Goal: Transaction & Acquisition: Purchase product/service

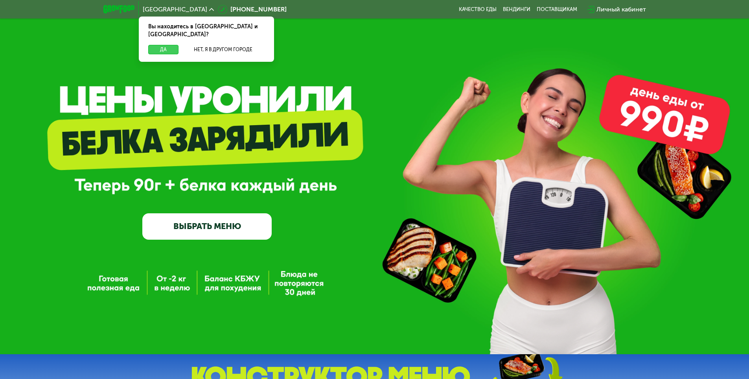
click at [174, 45] on button "Да" at bounding box center [163, 49] width 30 height 9
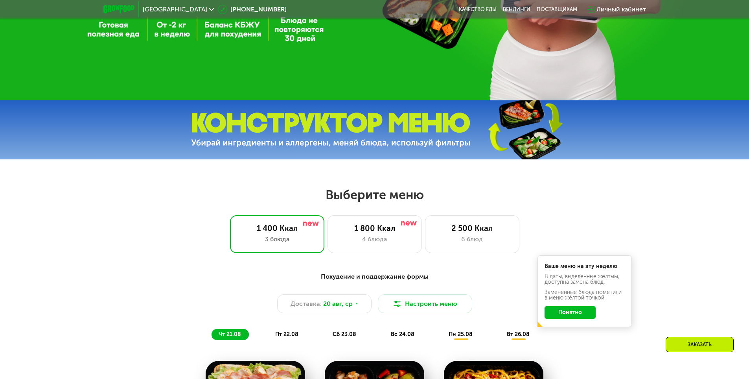
scroll to position [354, 0]
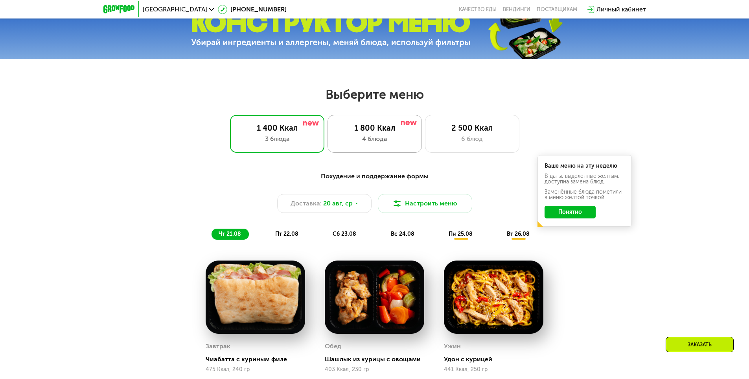
click at [387, 132] on div "1 800 Ккал" at bounding box center [375, 127] width 78 height 9
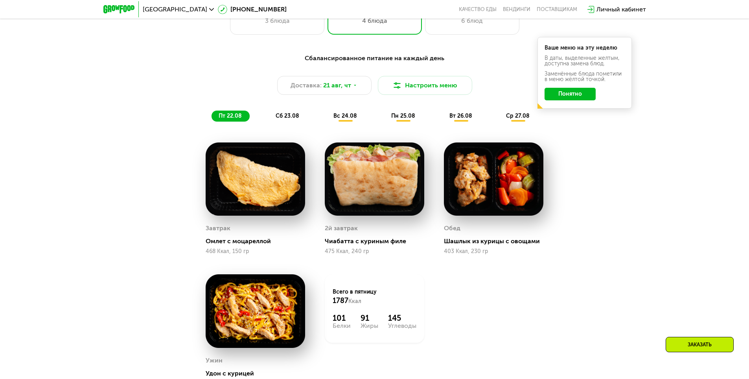
scroll to position [433, 0]
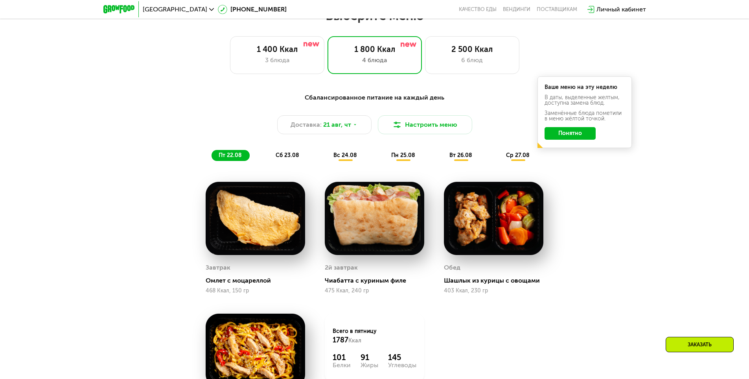
click at [326, 154] on div "сб 23.08" at bounding box center [345, 155] width 39 height 11
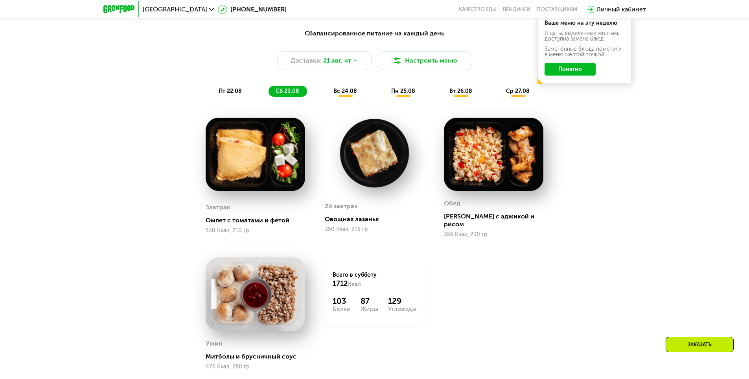
scroll to position [472, 0]
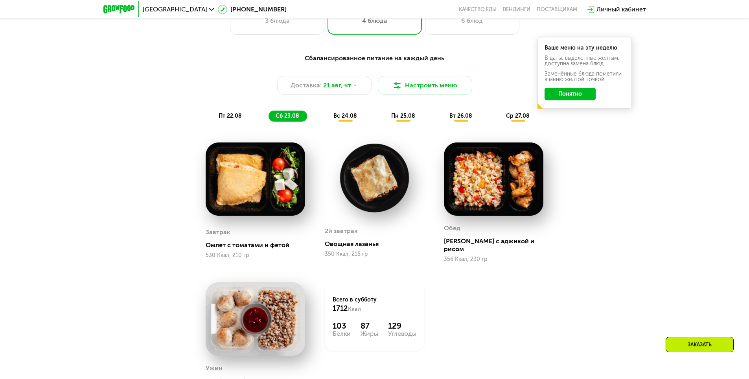
click at [384, 122] on div "вс 24.08" at bounding box center [403, 116] width 39 height 11
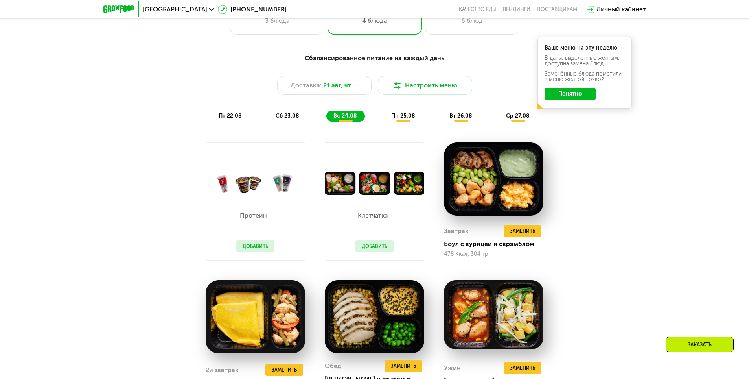
click at [442, 121] on div "пн 25.08" at bounding box center [461, 116] width 38 height 11
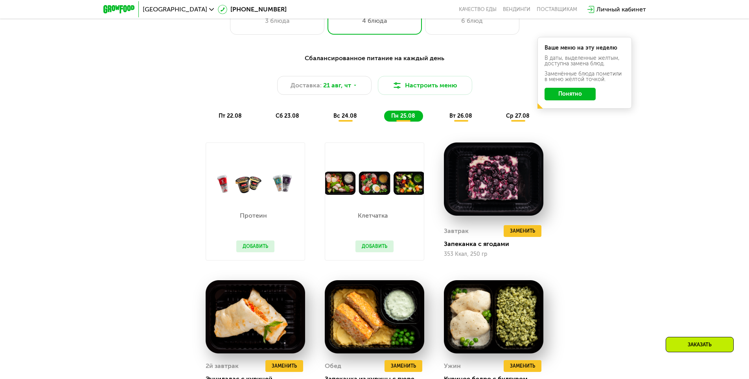
click at [269, 122] on div "пт 22.08" at bounding box center [288, 116] width 39 height 11
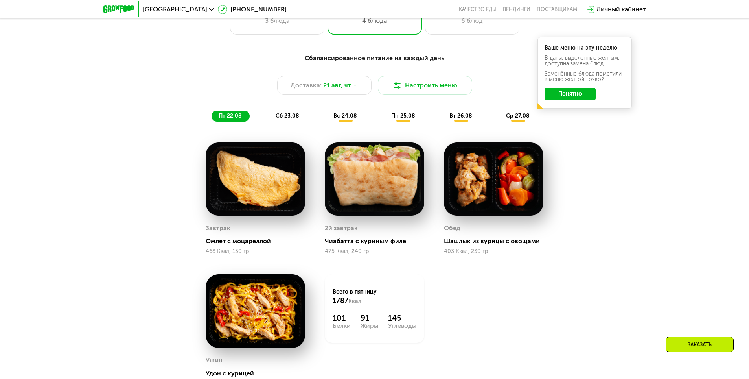
click at [349, 119] on span "вс 24.08" at bounding box center [346, 115] width 24 height 7
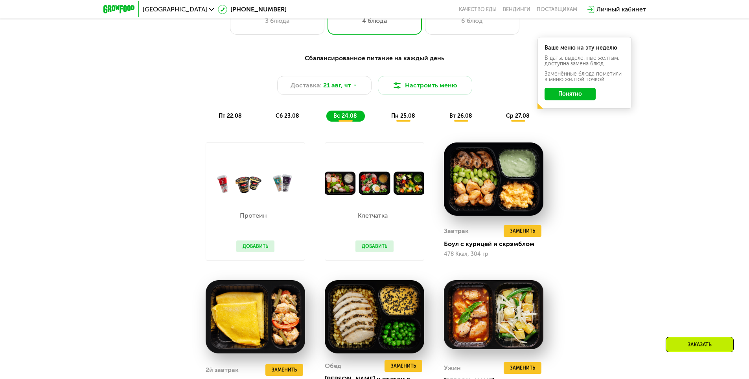
click at [398, 119] on span "пн 25.08" at bounding box center [403, 115] width 24 height 7
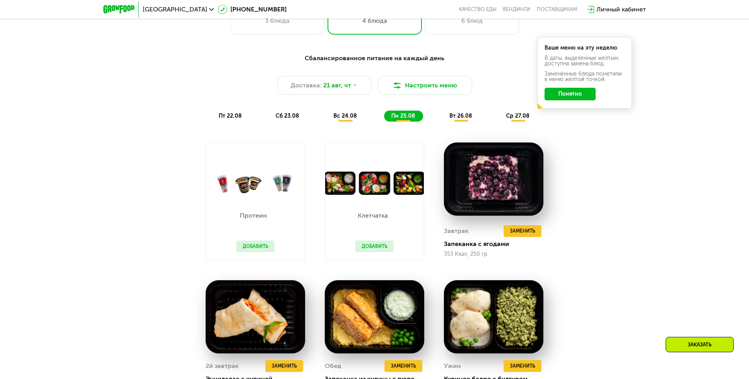
click at [351, 119] on span "вс 24.08" at bounding box center [346, 115] width 24 height 7
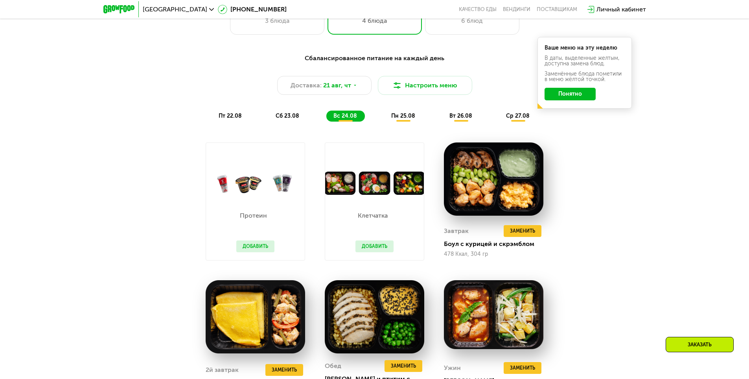
click at [439, 118] on div "пт 22.08 сб 23.08 вс 24.08 пн 25.08 вт 26.08 ср 27.08" at bounding box center [375, 116] width 326 height 11
click at [455, 118] on span "вт 26.08" at bounding box center [461, 115] width 23 height 7
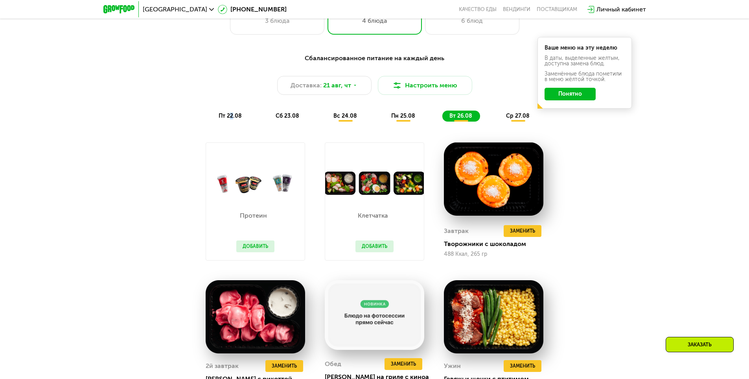
click at [230, 119] on span "пт 22.08" at bounding box center [230, 115] width 23 height 7
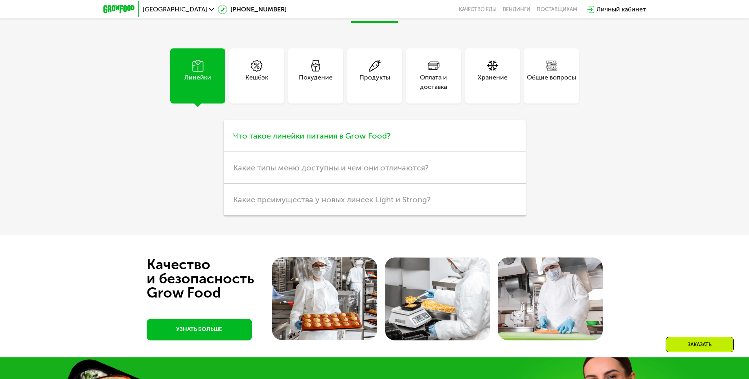
scroll to position [2321, 0]
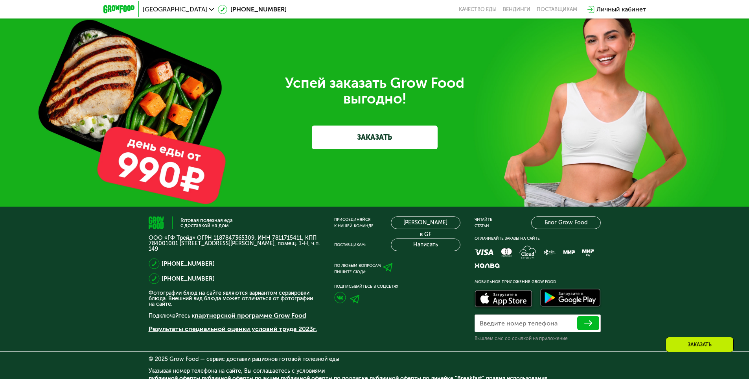
click at [356, 138] on link "ЗАКАЗАТЬ" at bounding box center [375, 137] width 126 height 24
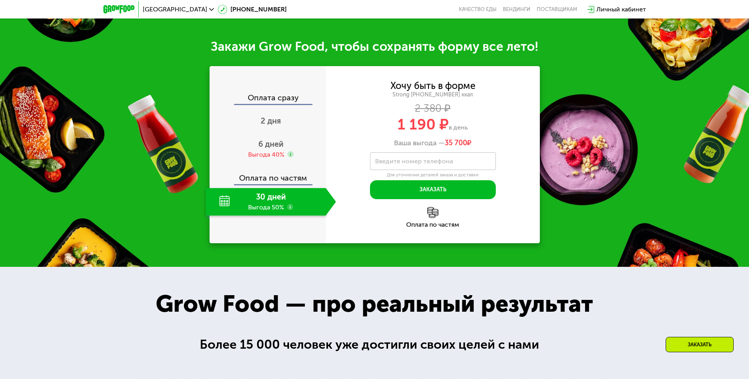
scroll to position [895, 0]
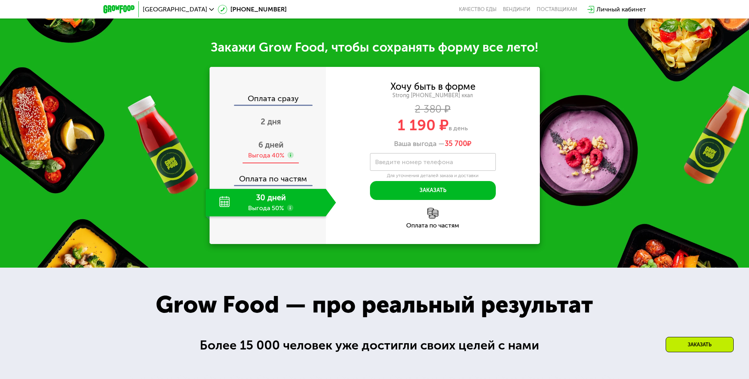
click at [277, 147] on span "6 дней" at bounding box center [270, 144] width 25 height 9
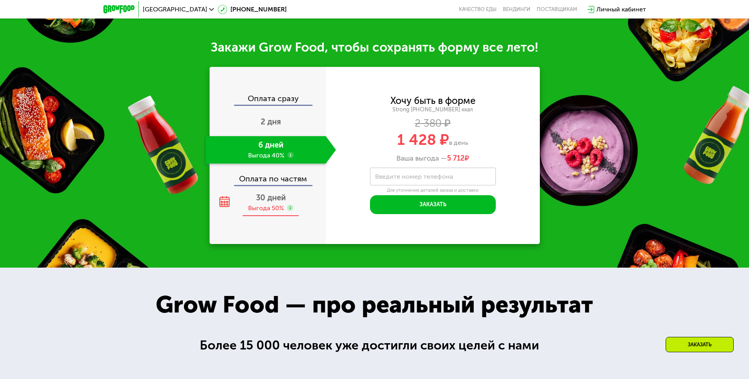
click at [269, 202] on span "30 дней" at bounding box center [271, 197] width 30 height 9
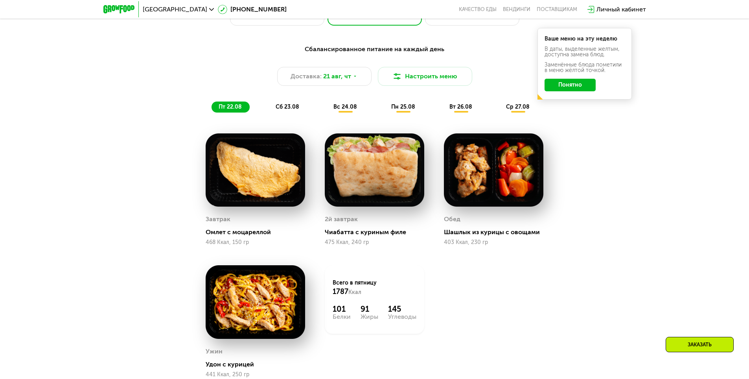
scroll to position [423, 0]
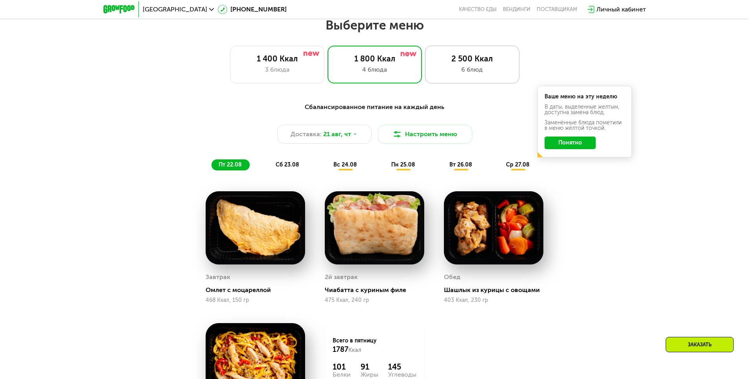
click at [452, 83] on div "2 500 Ккал 6 блюд" at bounding box center [472, 65] width 94 height 38
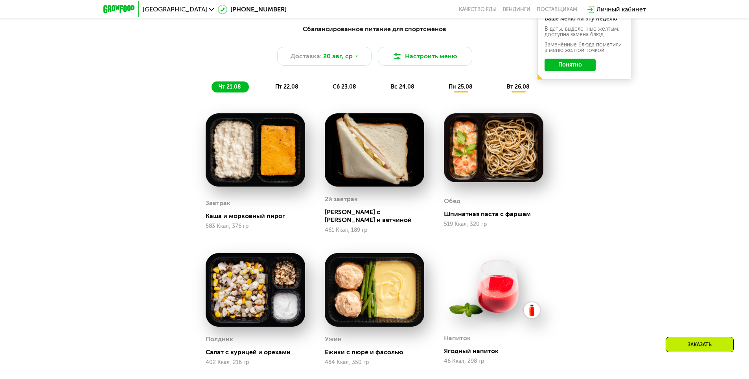
scroll to position [671, 0]
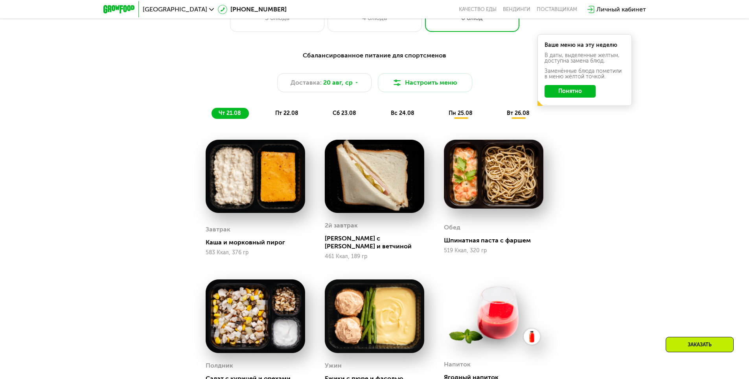
click at [326, 110] on div "пт 22.08" at bounding box center [345, 113] width 39 height 11
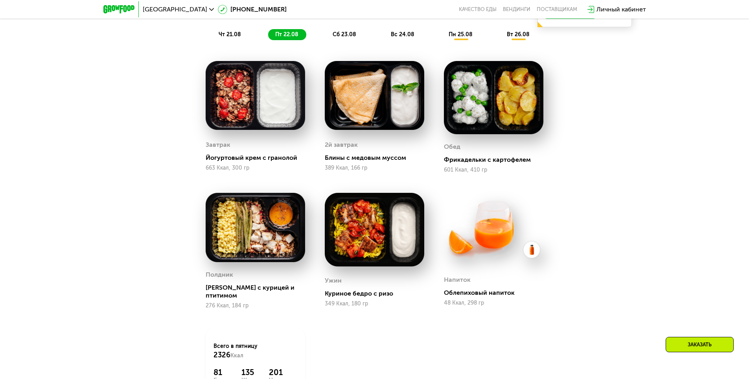
scroll to position [514, 0]
